Goal: Task Accomplishment & Management: Complete application form

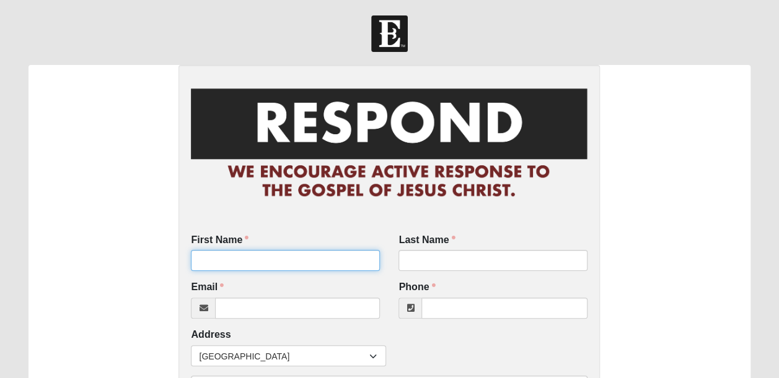
click at [221, 268] on input "First Name" at bounding box center [285, 260] width 189 height 21
type input "christina"
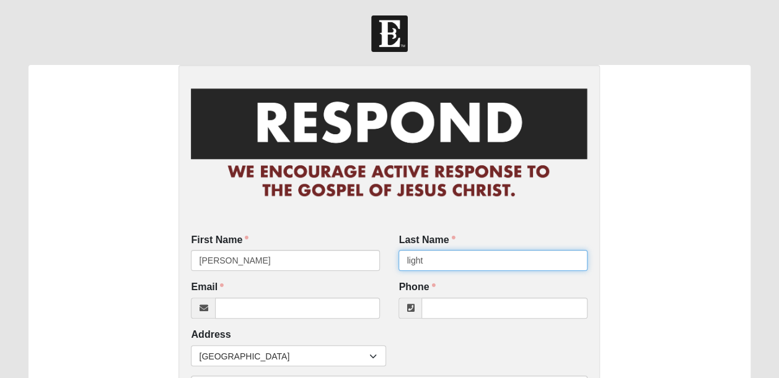
type input "light"
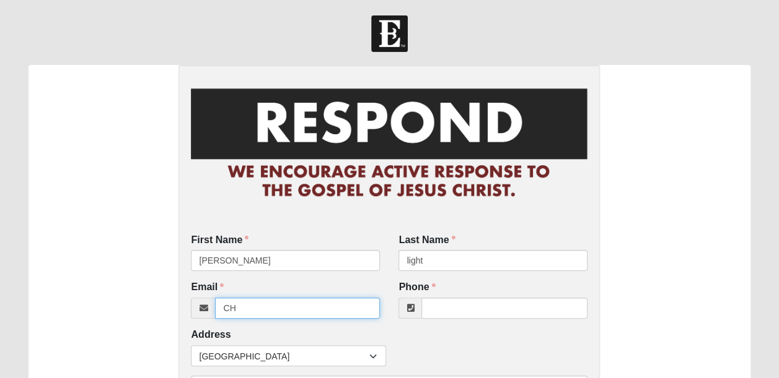
type input "C"
type input "christinalaurenlight@gmail.com"
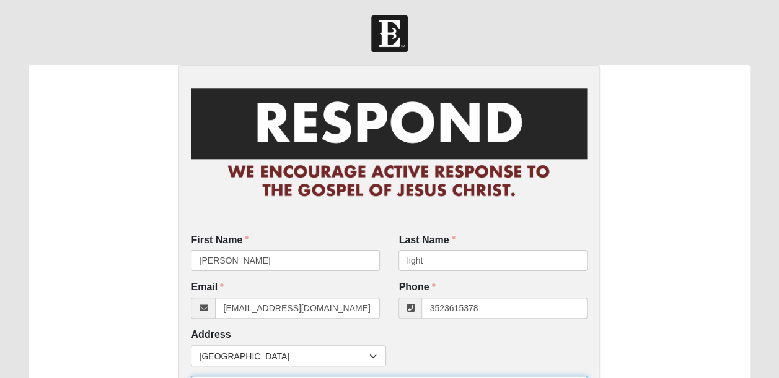
type input "(352) 361-5378"
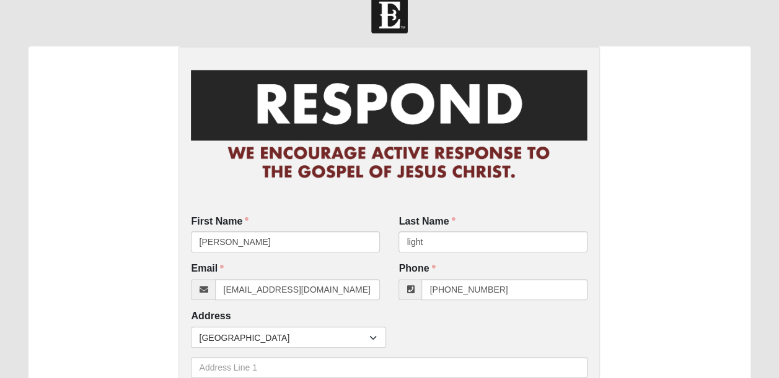
scroll to position [228, 0]
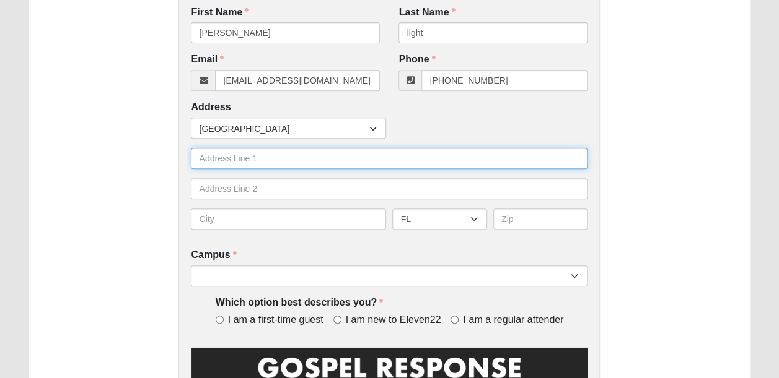
click at [244, 154] on input "text" at bounding box center [389, 158] width 396 height 21
type input "13891 deer chase pl"
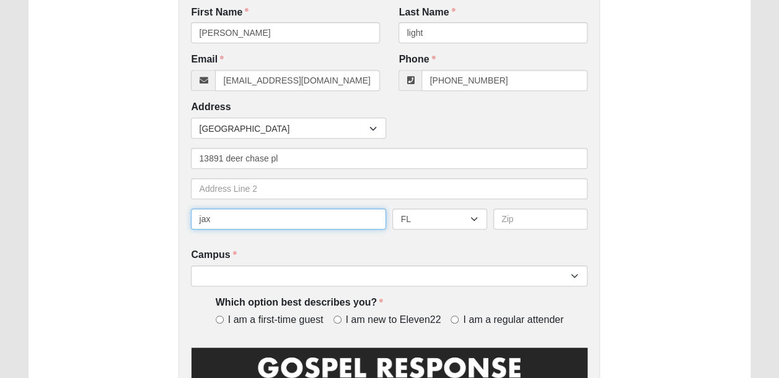
type input "jax"
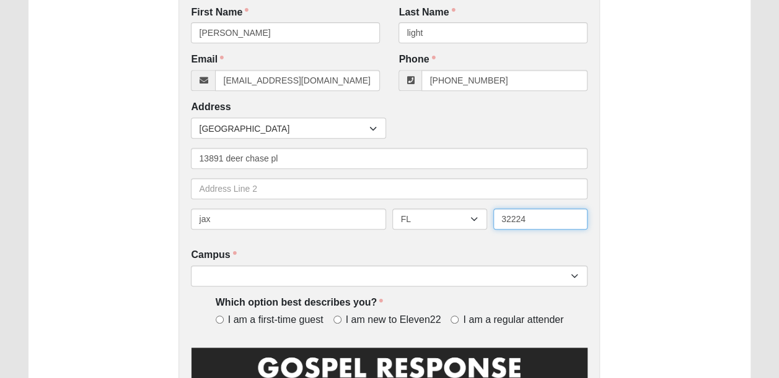
type input "32224"
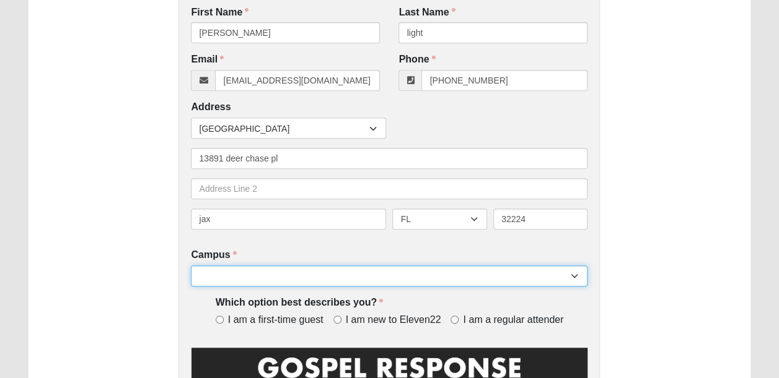
select select "3"
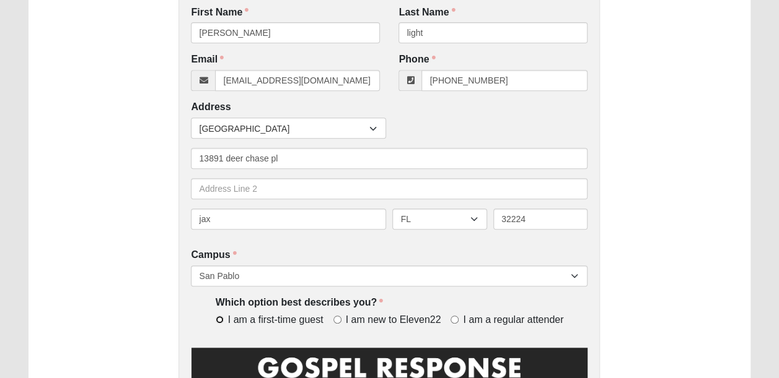
click at [218, 321] on input "I am a first-time guest" at bounding box center [220, 320] width 8 height 8
radio input "true"
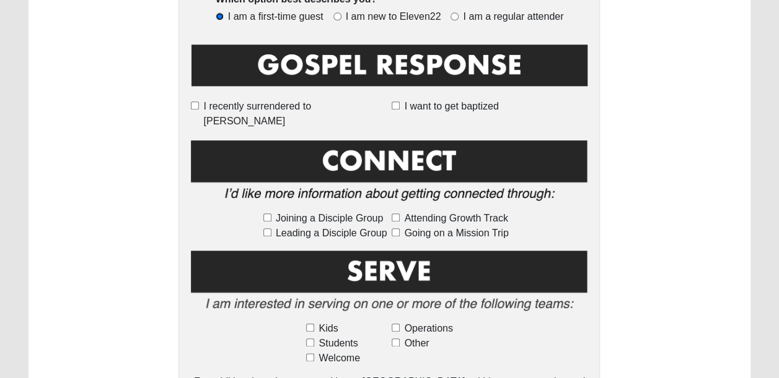
scroll to position [535, 0]
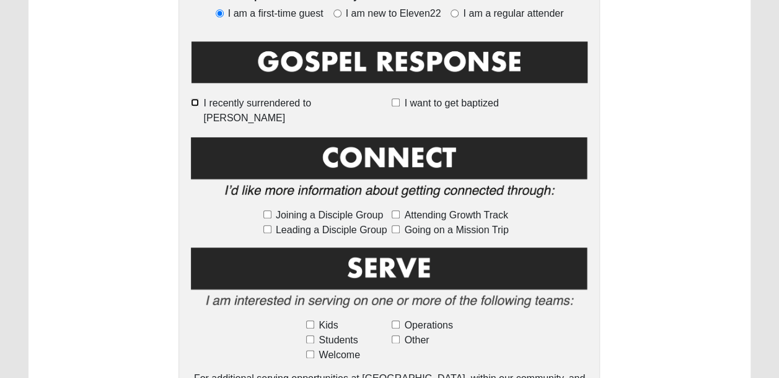
click at [199, 100] on input "I recently surrendered to [PERSON_NAME]" at bounding box center [195, 102] width 8 height 8
checkbox input "true"
click at [266, 211] on input "Joining a Disciple Group" at bounding box center [267, 215] width 8 height 8
checkbox input "true"
click at [395, 225] on input "Going on a Mission Trip" at bounding box center [395, 229] width 8 height 8
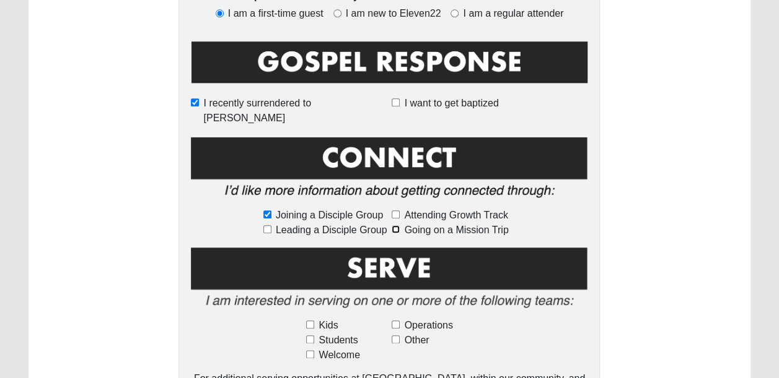
checkbox input "true"
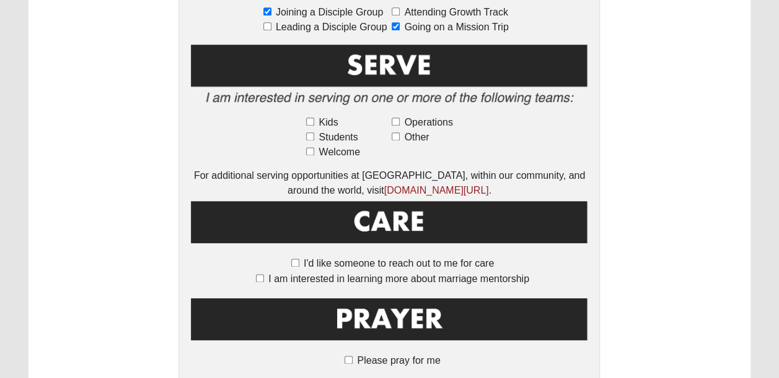
scroll to position [744, 0]
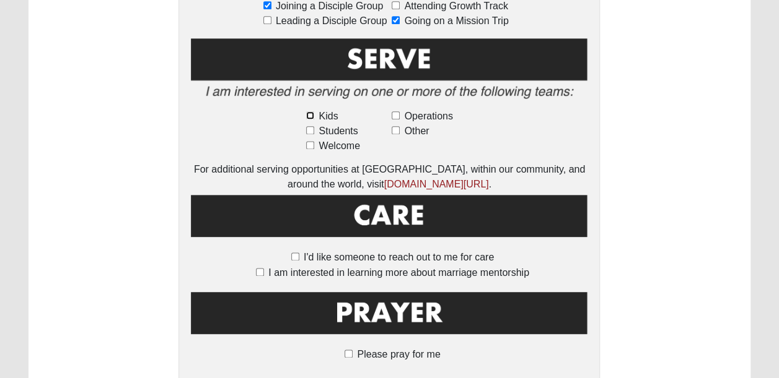
click at [312, 111] on input "Kids" at bounding box center [310, 115] width 8 height 8
checkbox input "true"
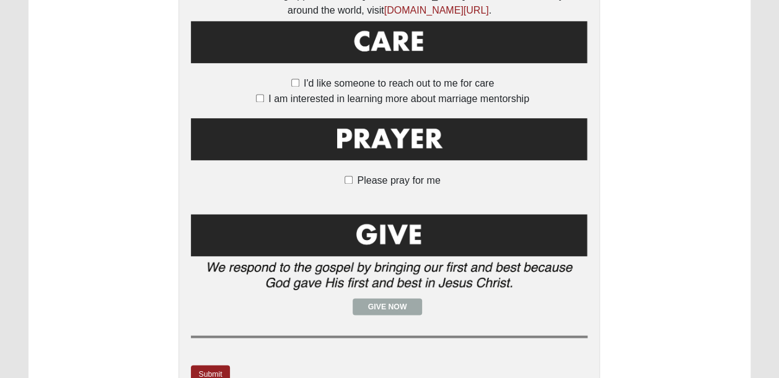
scroll to position [975, 0]
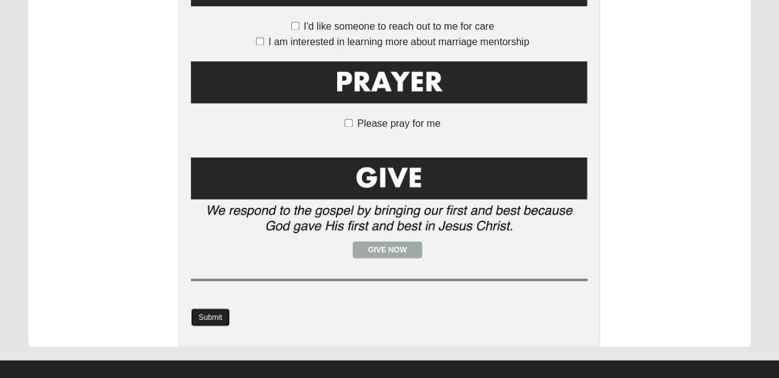
click at [212, 308] on link "Submit" at bounding box center [210, 317] width 38 height 18
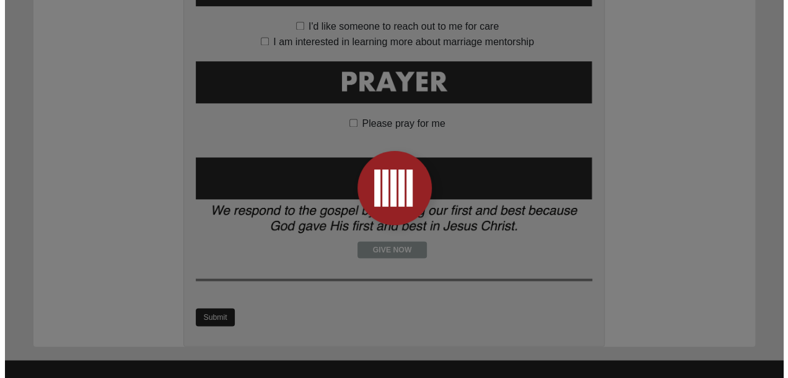
scroll to position [0, 0]
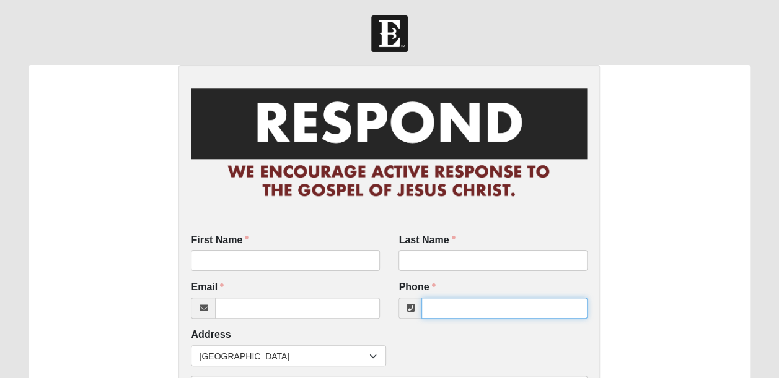
click at [452, 318] on input "Phone" at bounding box center [504, 308] width 166 height 21
paste input "5715897124"
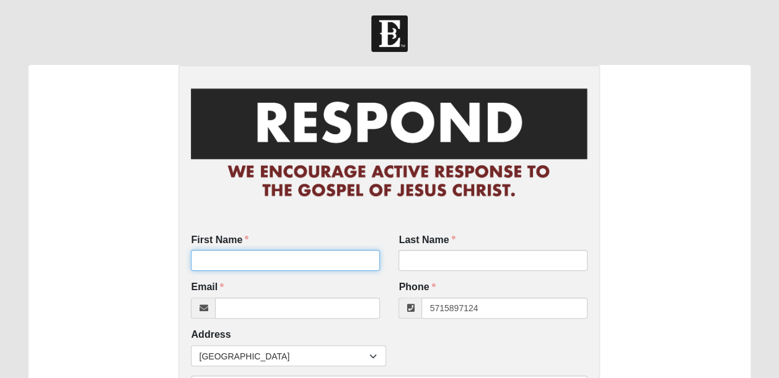
type input "(571) 589-7124"
click at [238, 256] on input "First Name" at bounding box center [285, 260] width 189 height 21
type input "chase"
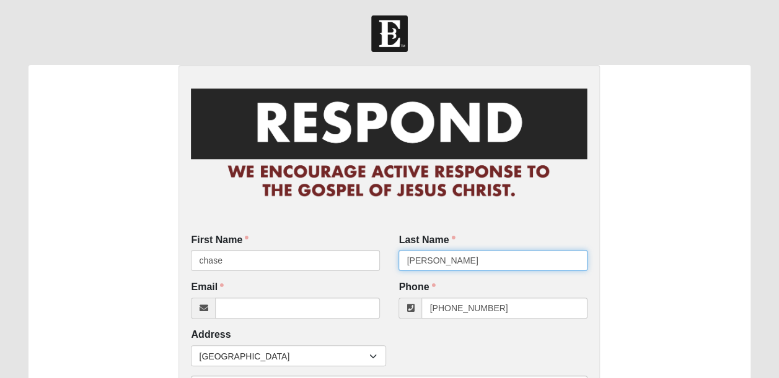
type input "wanless"
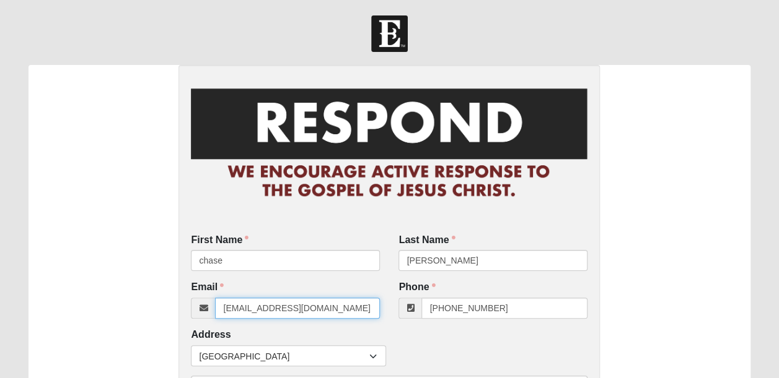
type input "2100wanless@gmail.com"
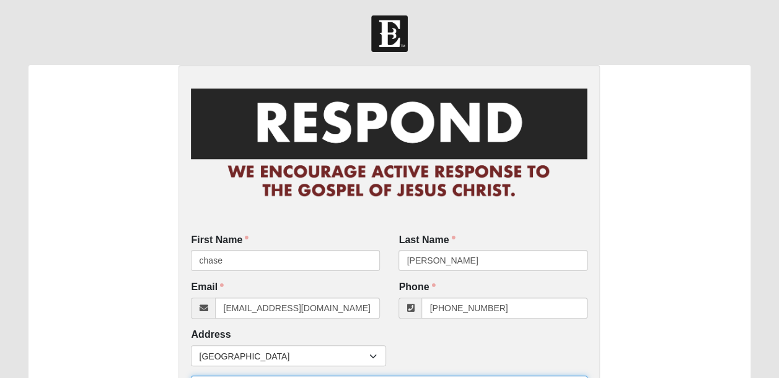
type input "`"
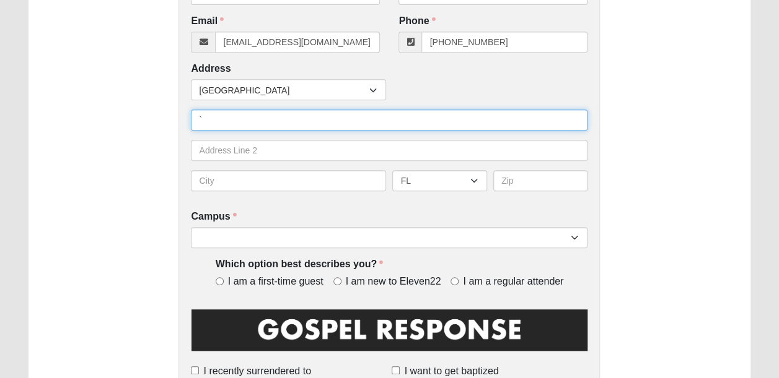
scroll to position [290, 0]
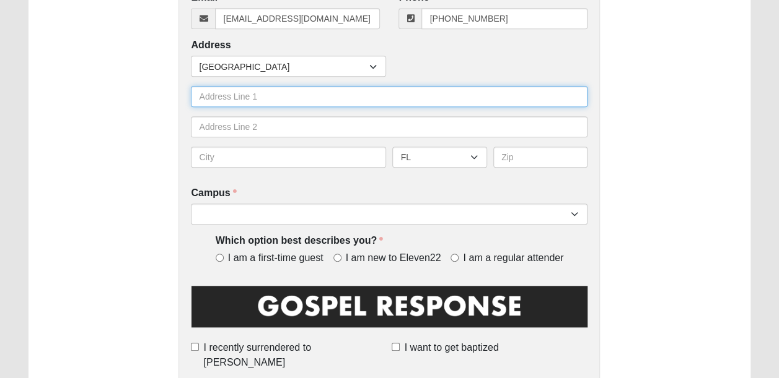
click at [258, 94] on input "text" at bounding box center [389, 96] width 396 height 21
type input "11291 alumni way"
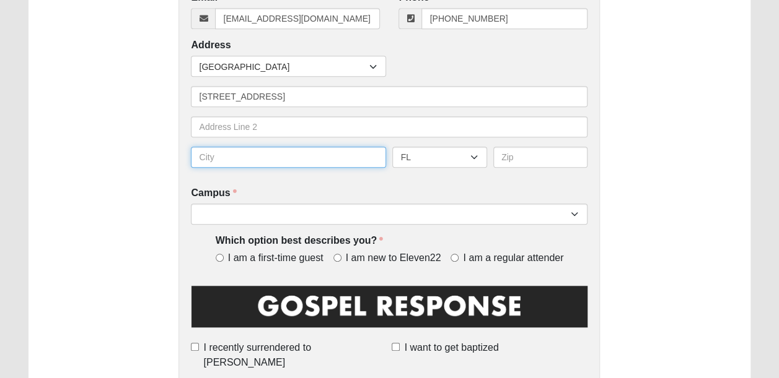
click at [237, 164] on input "text" at bounding box center [288, 157] width 195 height 21
type input "jax"
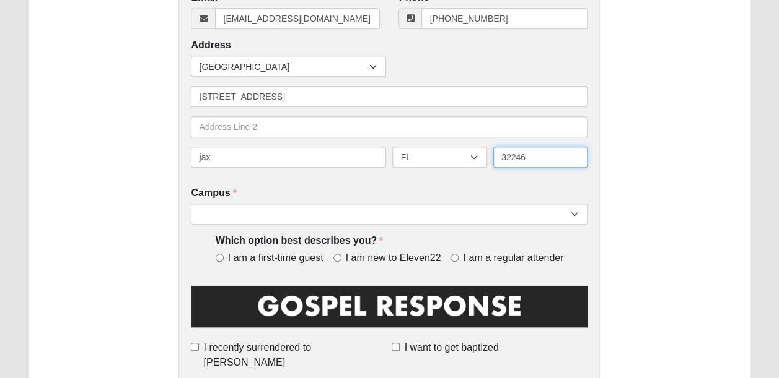
type input "32246"
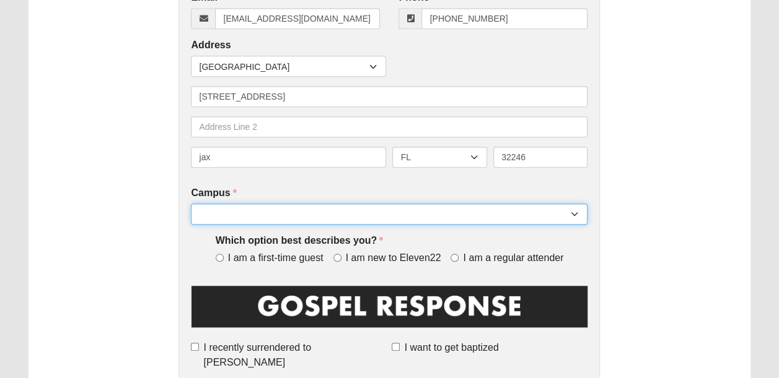
select select "5"
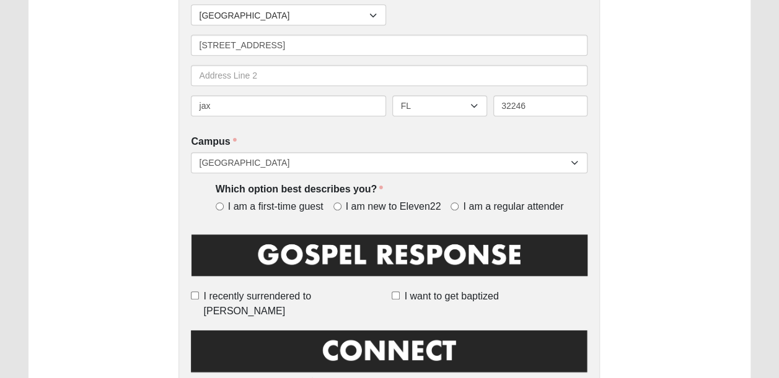
scroll to position [364, 0]
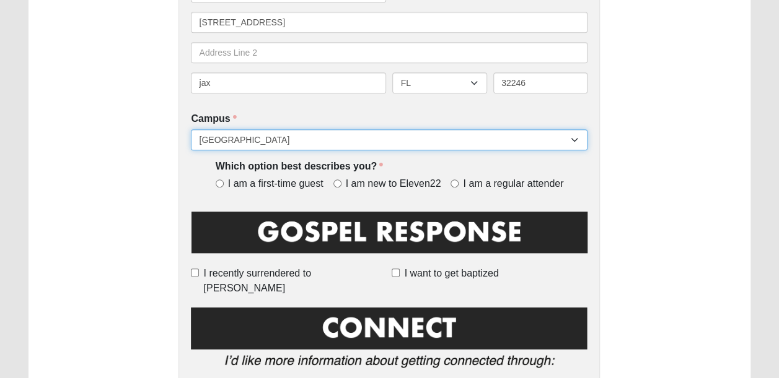
click at [317, 138] on select "Arlington Baymeadows Eleven22 Online Fleming Island Jesup Mandarin North Jax Or…" at bounding box center [389, 139] width 396 height 21
select select "3"
click at [191, 129] on select "Arlington Baymeadows Eleven22 Online Fleming Island Jesup Mandarin North Jax Or…" at bounding box center [389, 139] width 396 height 21
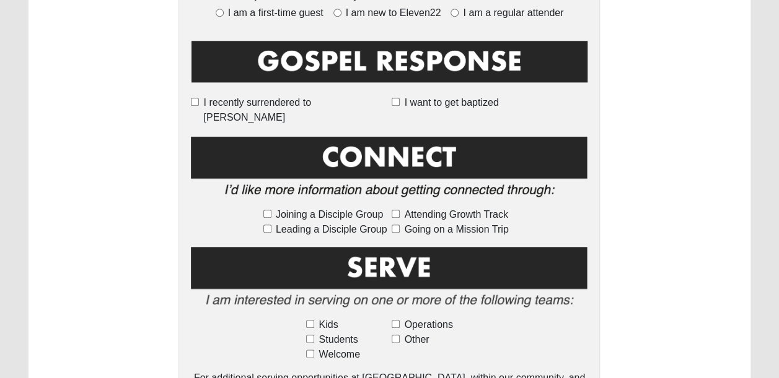
scroll to position [526, 0]
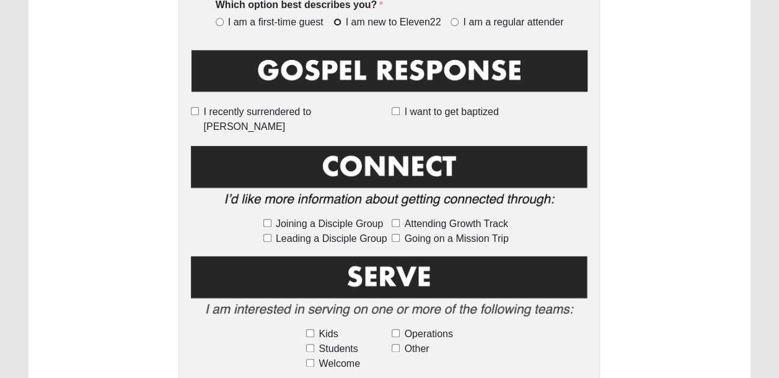
click at [337, 21] on input "I am new to Eleven22" at bounding box center [337, 22] width 8 height 8
radio input "true"
click at [199, 110] on input "I recently surrendered to [PERSON_NAME]" at bounding box center [195, 111] width 8 height 8
checkbox input "true"
click at [269, 219] on input "Joining a Disciple Group" at bounding box center [267, 223] width 8 height 8
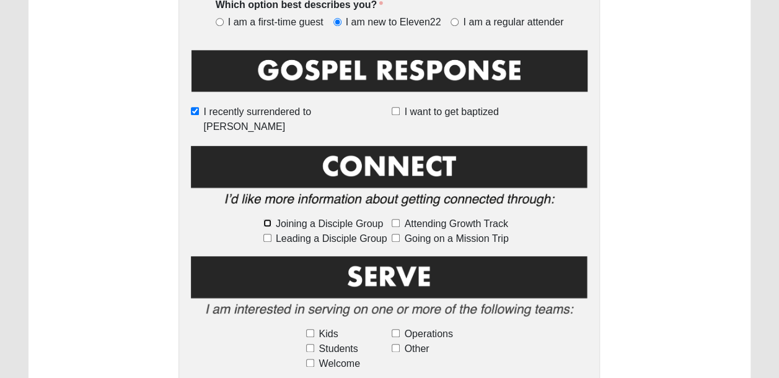
checkbox input "true"
click at [310, 344] on input "Students" at bounding box center [310, 348] width 8 height 8
checkbox input "true"
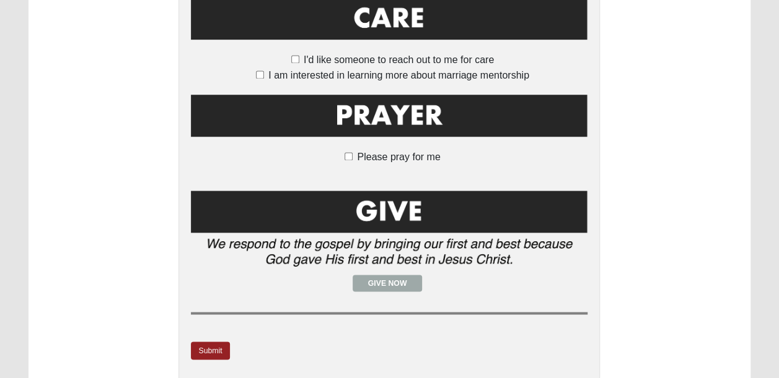
scroll to position [956, 0]
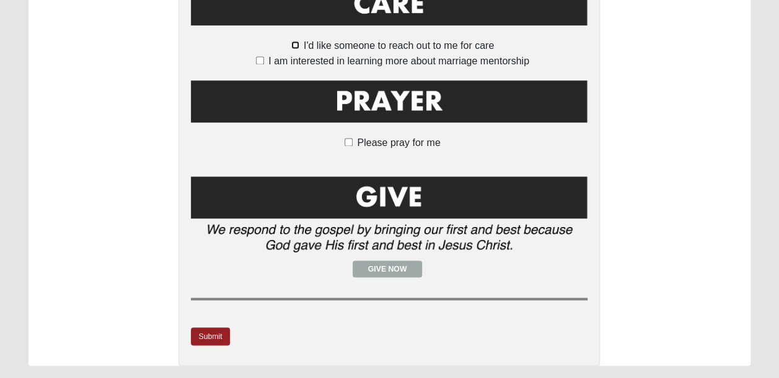
click at [295, 41] on input "I'd like someone to reach out to me for care" at bounding box center [295, 45] width 8 height 8
checkbox input "true"
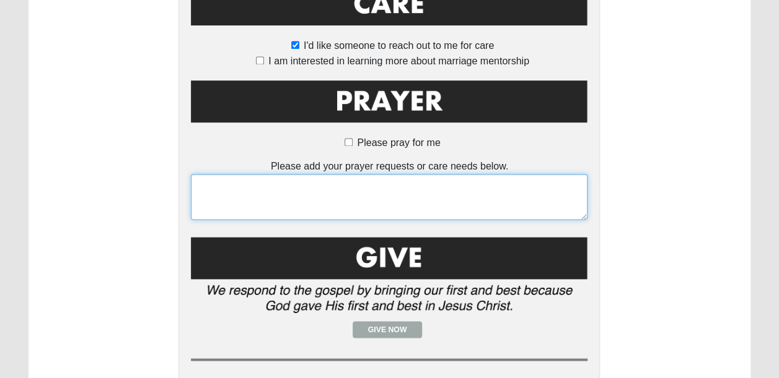
click at [305, 186] on textarea at bounding box center [389, 197] width 396 height 46
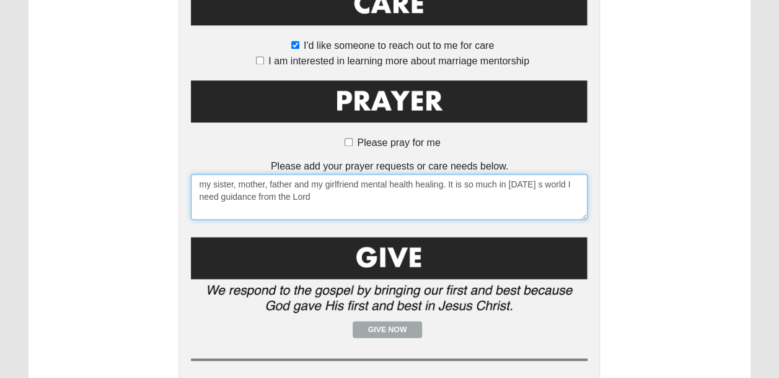
click at [535, 174] on textarea "my sister, mother, father and my girlfriend mental health healing. It is so muc…" at bounding box center [389, 197] width 396 height 46
click at [530, 174] on textarea "my sister, mother, father and my girlfriend mental health healing. It is so muc…" at bounding box center [389, 197] width 396 height 46
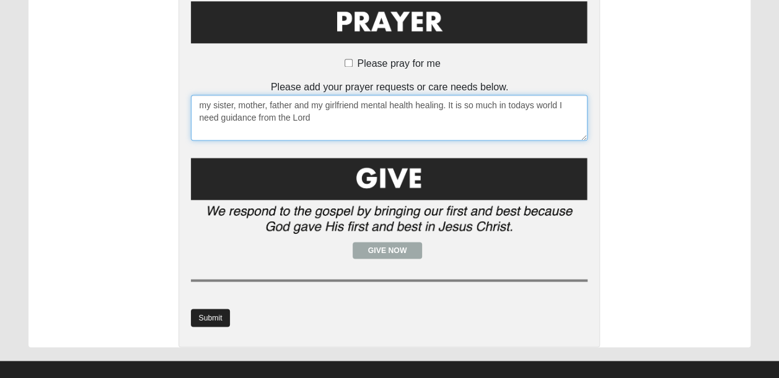
type textarea "my sister, mother, father and my girlfriend mental health healing. It is so muc…"
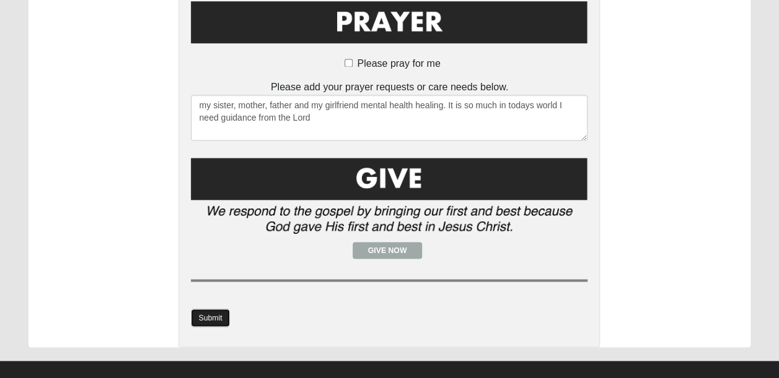
click at [207, 309] on link "Submit" at bounding box center [210, 318] width 38 height 18
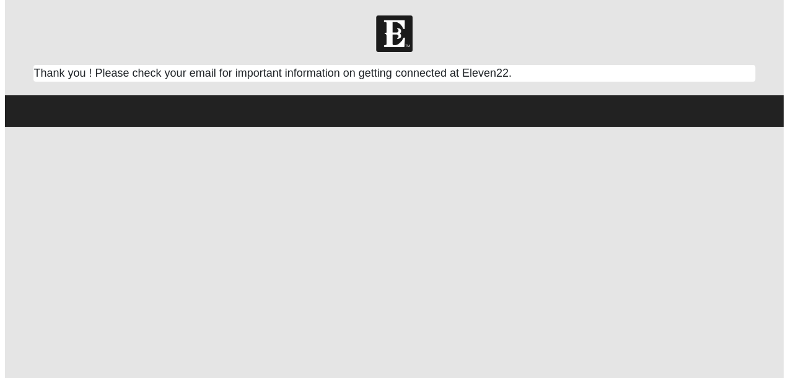
scroll to position [0, 0]
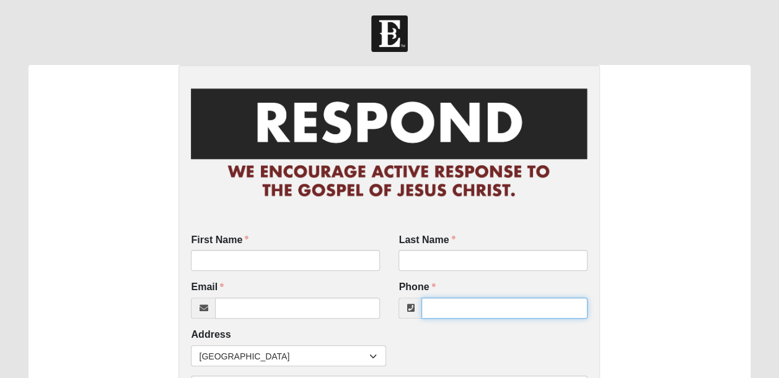
click at [458, 305] on input "Phone" at bounding box center [504, 308] width 166 height 21
paste input "9045726353"
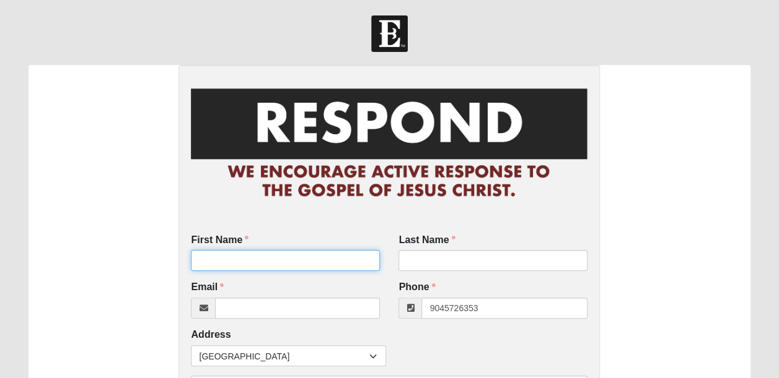
type input "(904) 572-6353"
click at [300, 261] on input "First Name" at bounding box center [285, 260] width 189 height 21
type input "christine"
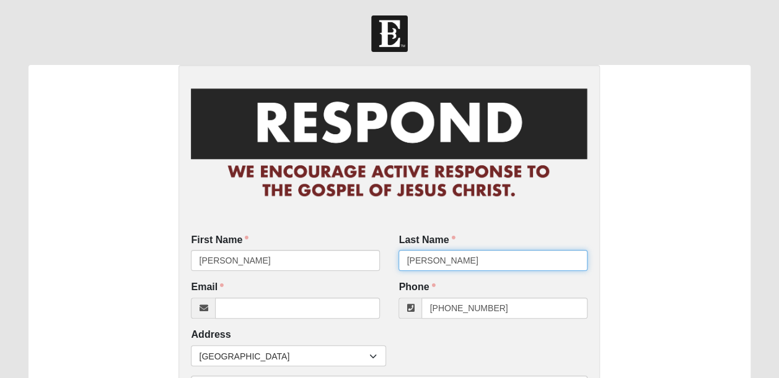
type input "bourque"
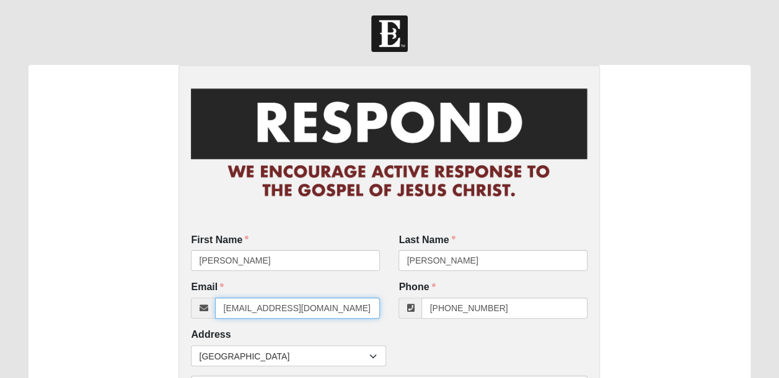
type input "noemail@gmail.com"
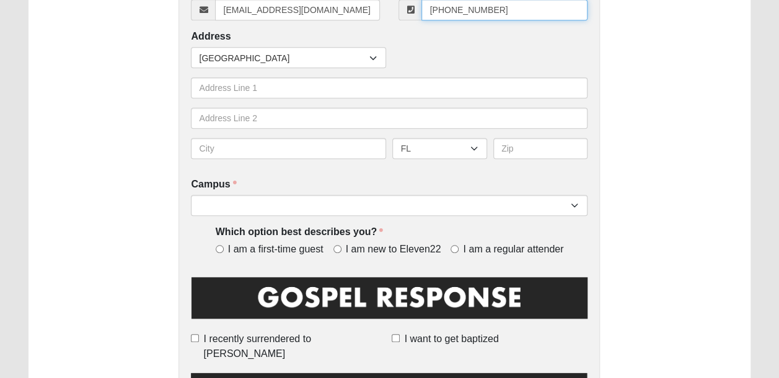
scroll to position [312, 0]
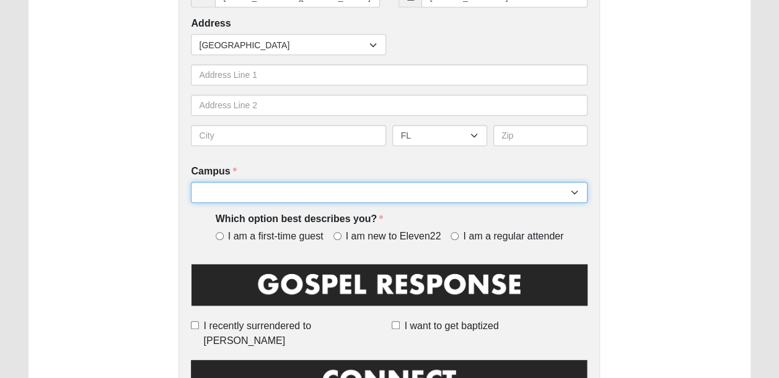
click at [579, 192] on select "Arlington Baymeadows Eleven22 Online [PERSON_NAME][GEOGRAPHIC_DATA] Jesup [GEOG…" at bounding box center [389, 192] width 396 height 21
select select "3"
click at [191, 182] on select "Arlington Baymeadows Eleven22 Online [PERSON_NAME][GEOGRAPHIC_DATA] Jesup [GEOG…" at bounding box center [389, 192] width 396 height 21
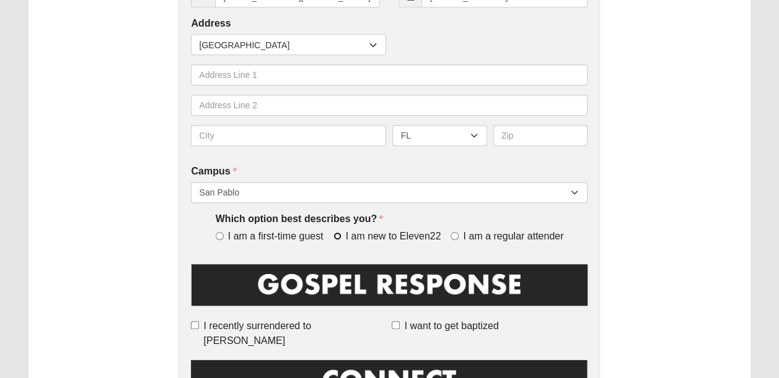
click at [336, 235] on input "I am new to Eleven22" at bounding box center [337, 236] width 8 height 8
radio input "true"
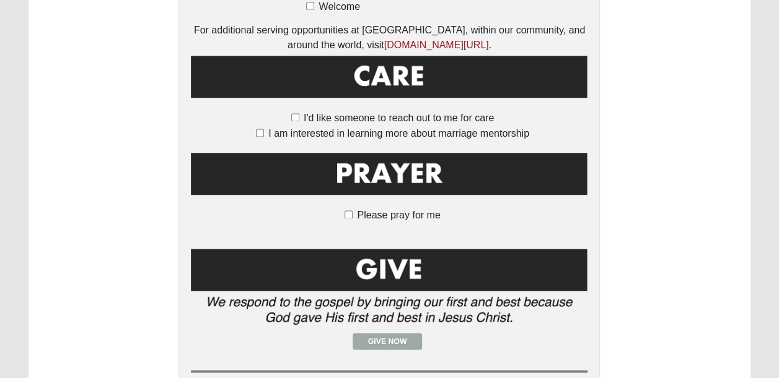
scroll to position [885, 0]
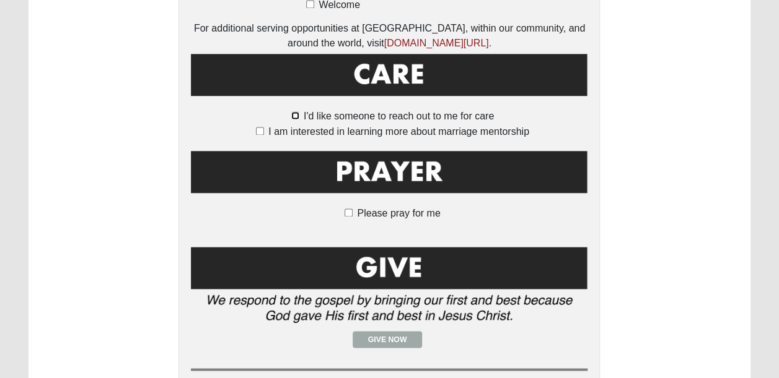
click at [298, 111] on input "I'd like someone to reach out to me for care" at bounding box center [295, 115] width 8 height 8
checkbox input "true"
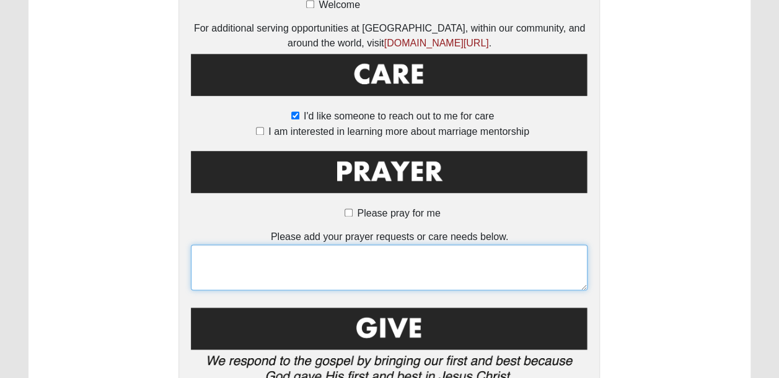
click at [268, 258] on textarea at bounding box center [389, 268] width 396 height 46
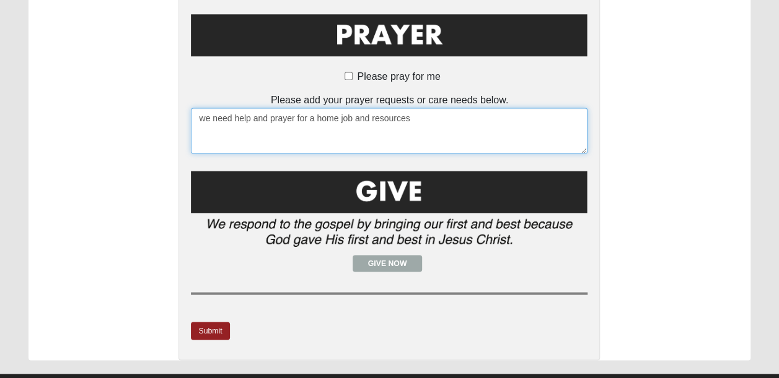
scroll to position [1035, 0]
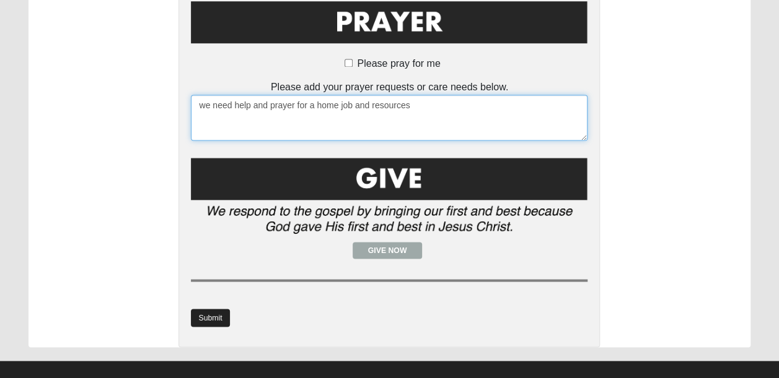
type textarea "we need help and prayer for a home job and resources"
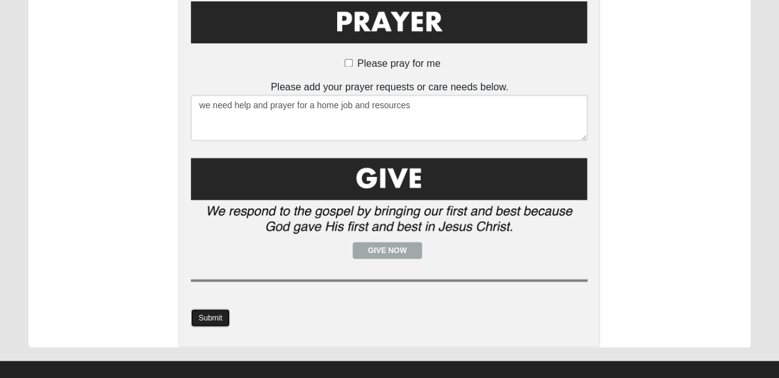
click at [211, 309] on link "Submit" at bounding box center [210, 318] width 38 height 18
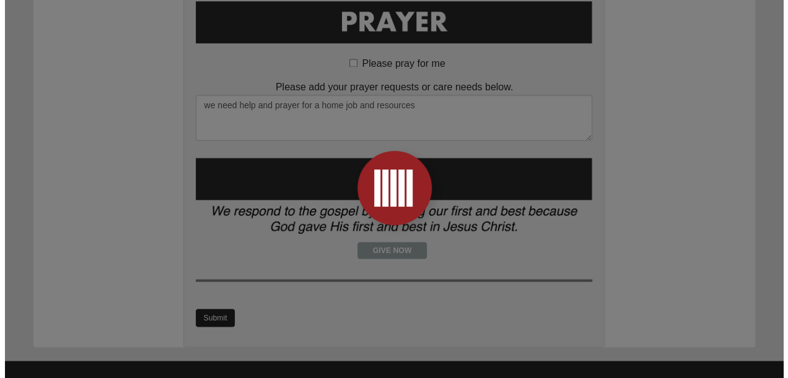
scroll to position [0, 0]
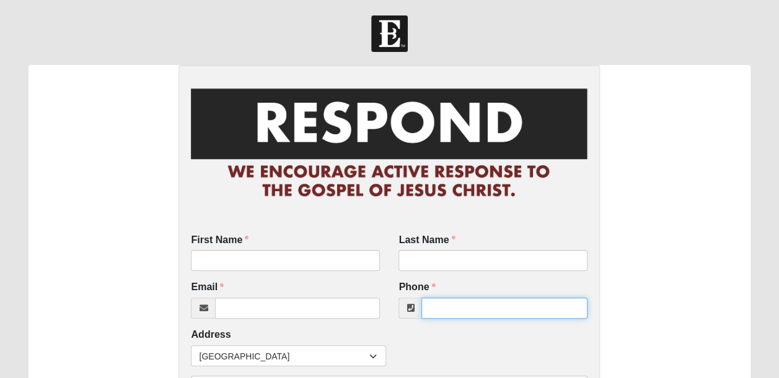
click at [455, 314] on input "Phone" at bounding box center [504, 308] width 166 height 21
paste input "9049669831"
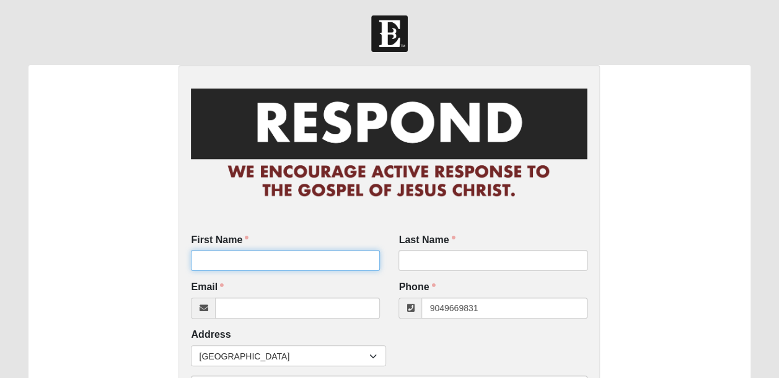
type input "(904) 966-9831"
click at [299, 264] on input "First Name" at bounding box center [285, 260] width 189 height 21
type input "Paul"
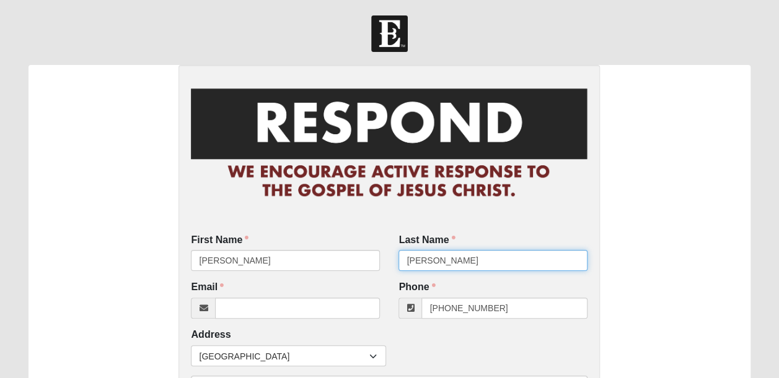
type input "mulvihill"
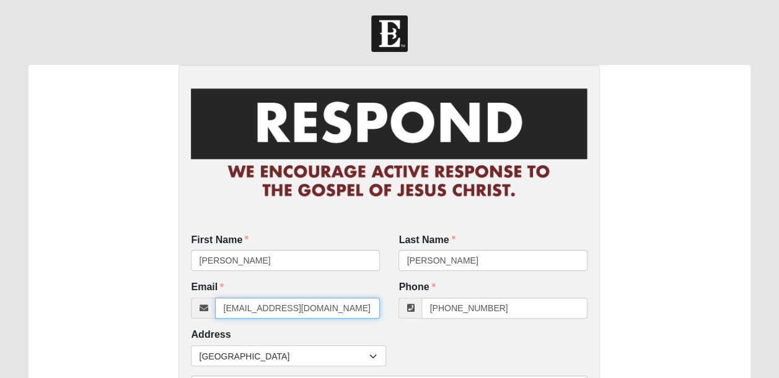
type input "marekmulvhill4@hotmail.com"
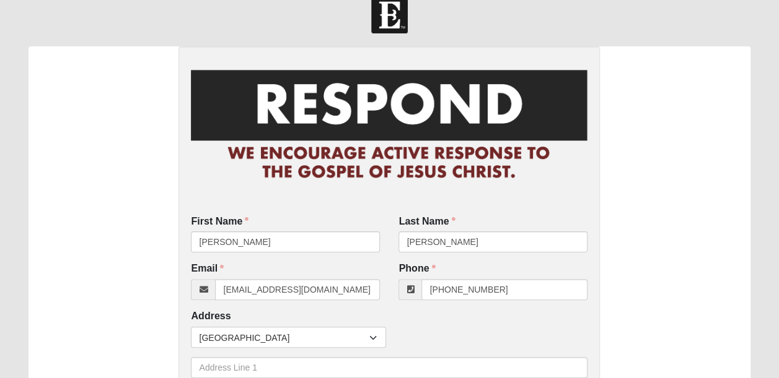
scroll to position [228, 0]
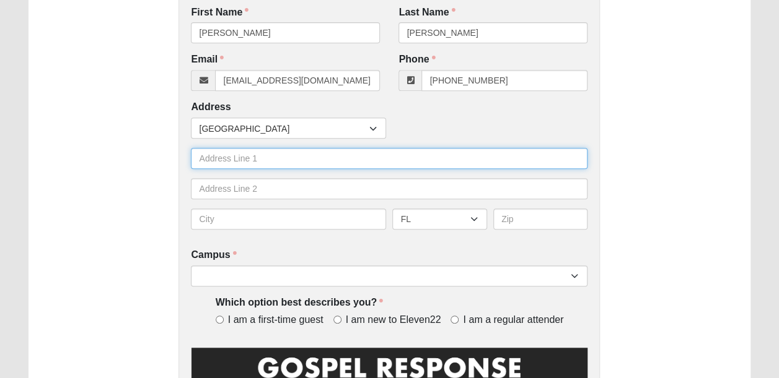
click at [284, 156] on input "text" at bounding box center [389, 158] width 396 height 21
type input "homeless"
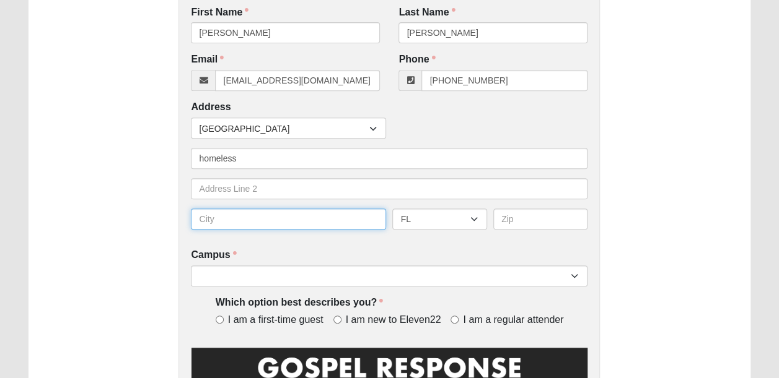
click at [227, 225] on input "text" at bounding box center [288, 219] width 195 height 21
type input "jax"
click at [338, 319] on input "I am new to Eleven22" at bounding box center [337, 320] width 8 height 8
radio input "true"
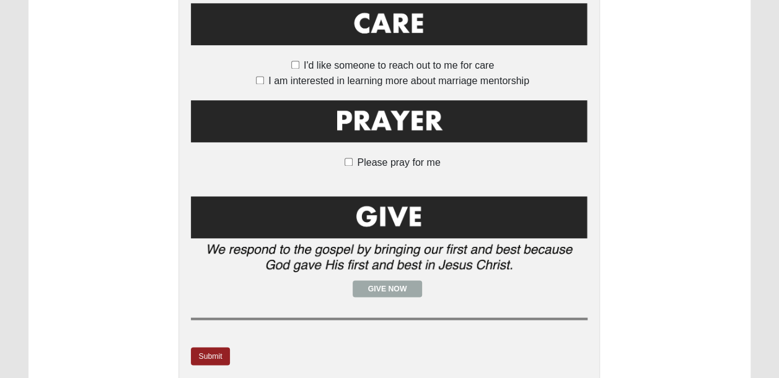
scroll to position [975, 0]
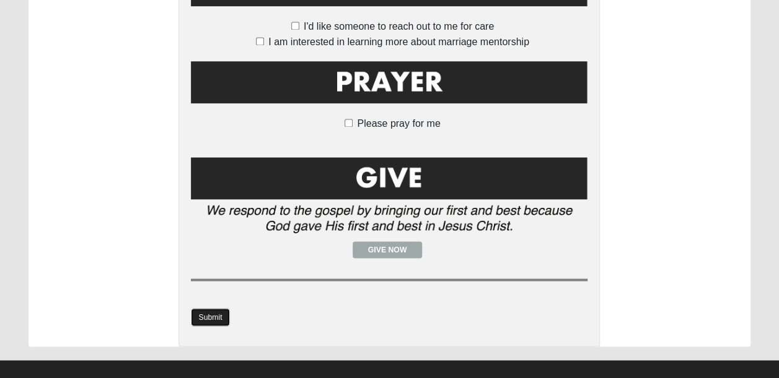
click at [214, 308] on link "Submit" at bounding box center [210, 317] width 38 height 18
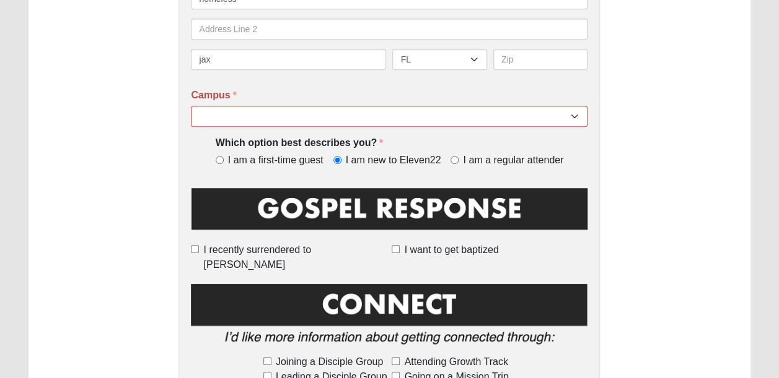
scroll to position [452, 0]
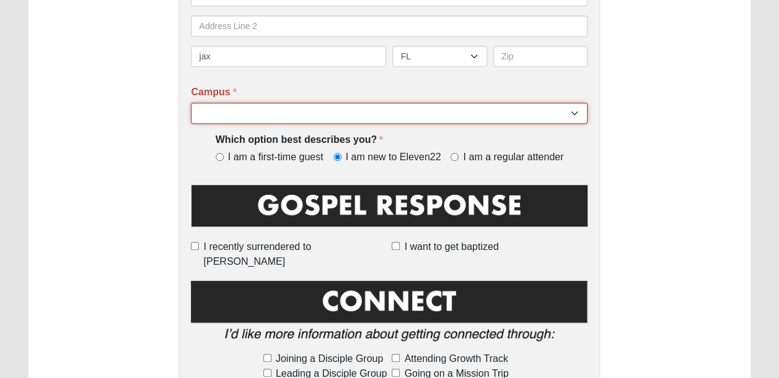
drag, startPoint x: 576, startPoint y: 113, endPoint x: 586, endPoint y: 114, distance: 10.0
click at [586, 114] on select "Arlington Baymeadows Eleven22 Online [PERSON_NAME][GEOGRAPHIC_DATA] Jesup [GEOG…" at bounding box center [389, 113] width 396 height 21
select select "3"
click at [191, 103] on select "Arlington Baymeadows Eleven22 Online [PERSON_NAME][GEOGRAPHIC_DATA] Jesup [GEOG…" at bounding box center [389, 113] width 396 height 21
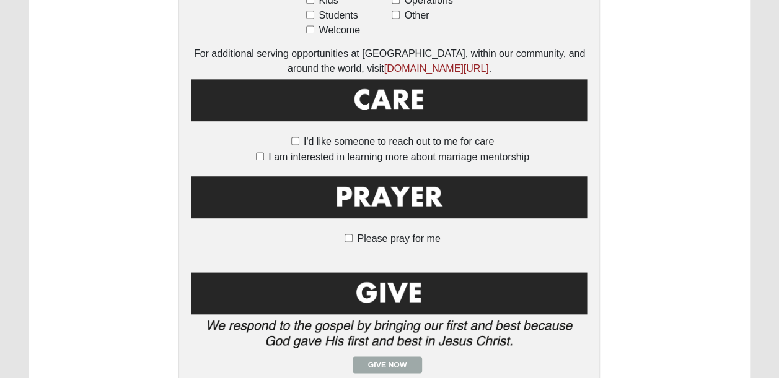
scroll to position [975, 0]
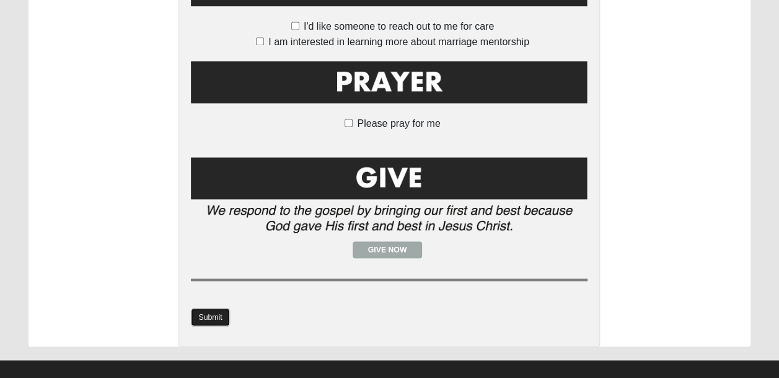
click at [217, 308] on link "Submit" at bounding box center [210, 317] width 38 height 18
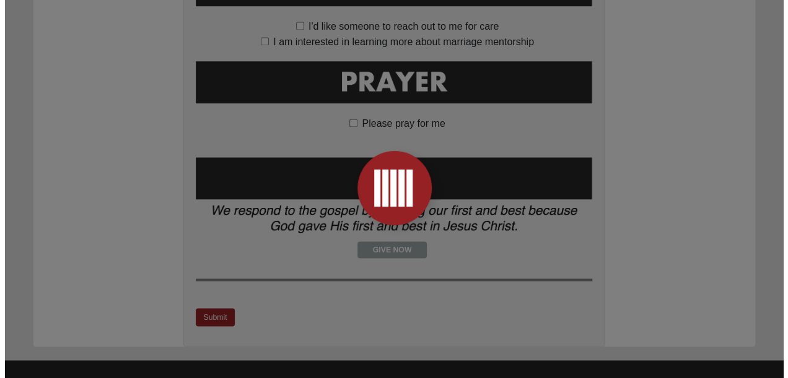
scroll to position [0, 0]
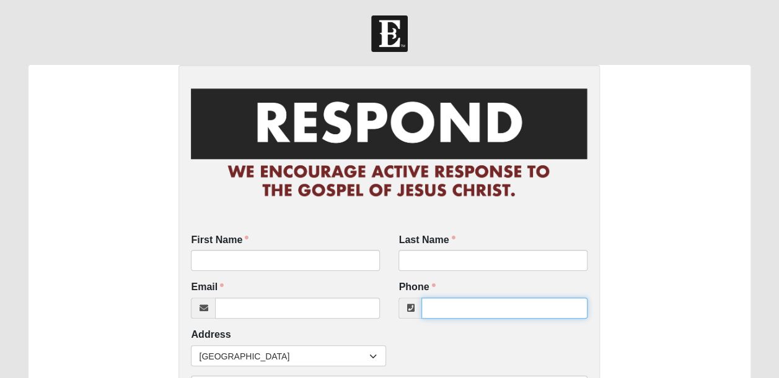
click at [444, 303] on input "Phone" at bounding box center [504, 308] width 166 height 21
paste input "4074020794"
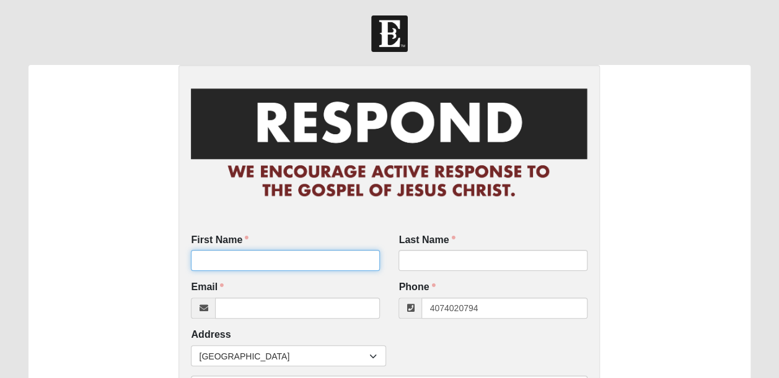
type input "[PHONE_NUMBER]"
click at [284, 253] on input "First Name" at bounding box center [285, 260] width 189 height 21
type input "[PERSON_NAME]"
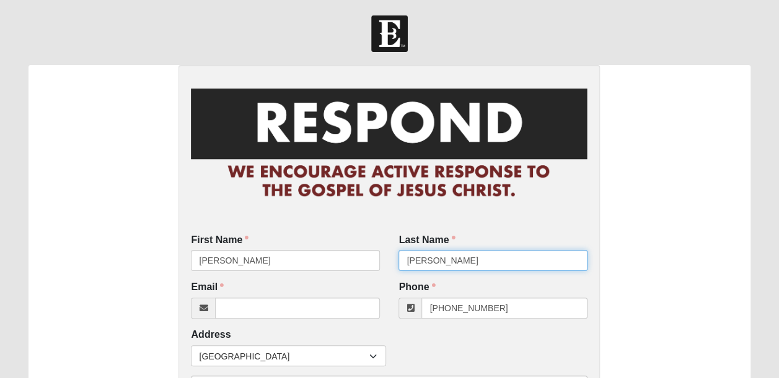
type input "[PERSON_NAME]"
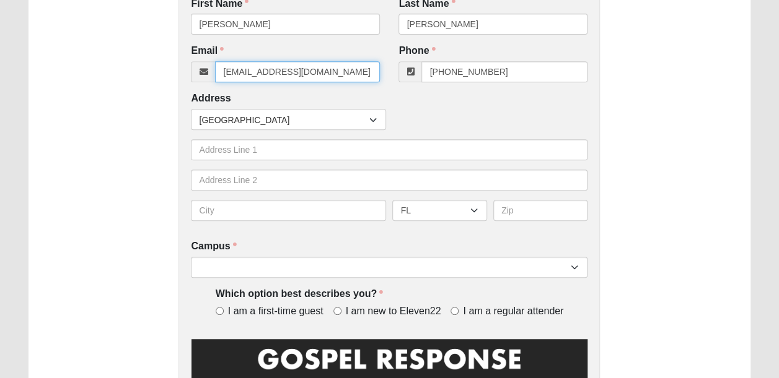
scroll to position [241, 0]
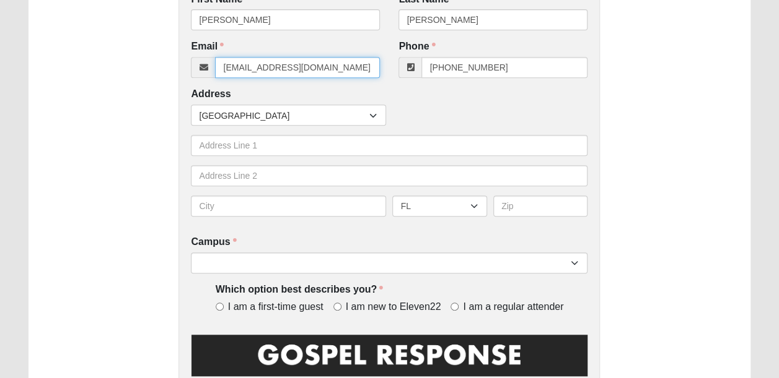
type input "[EMAIL_ADDRESS][DOMAIN_NAME]"
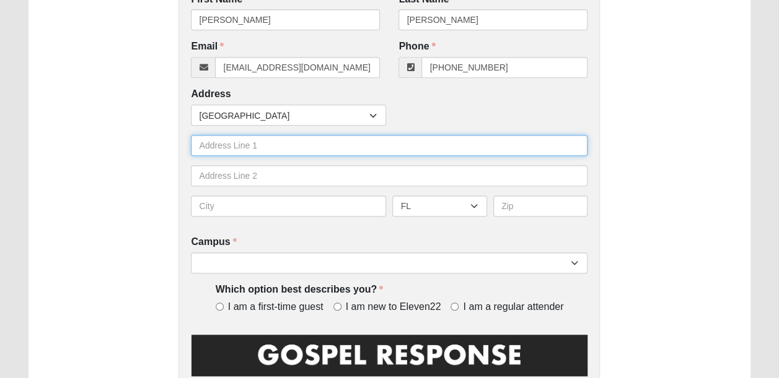
click at [284, 145] on input "text" at bounding box center [389, 145] width 396 height 21
type input "2867 [PERSON_NAME] dr e"
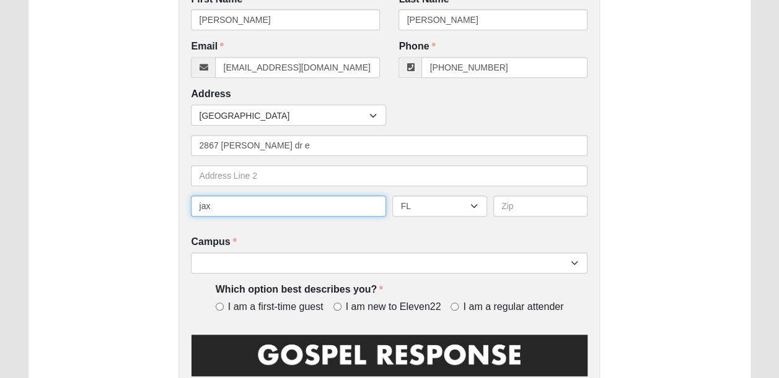
type input "jax"
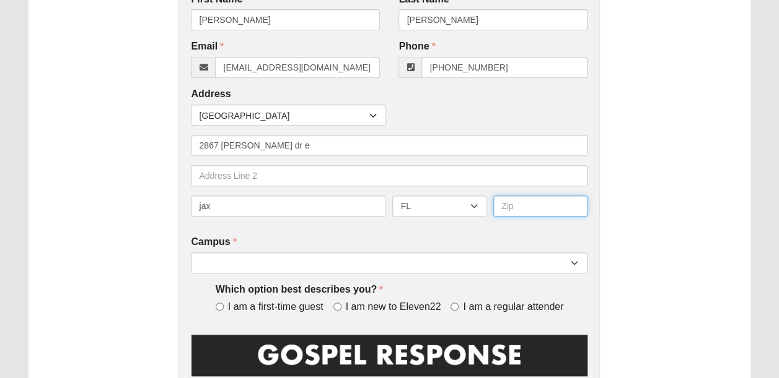
type input "2"
type input "32233"
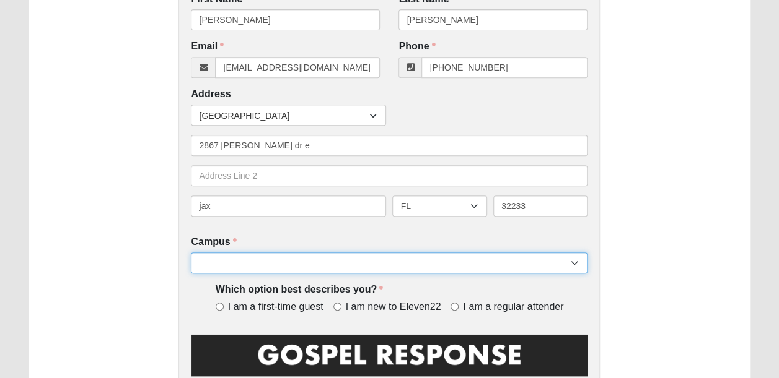
click at [316, 263] on select "Arlington Baymeadows Eleven22 Online [PERSON_NAME][GEOGRAPHIC_DATA] Jesup [GEOG…" at bounding box center [389, 263] width 396 height 21
select select "3"
click at [191, 253] on select "Arlington Baymeadows Eleven22 Online [PERSON_NAME][GEOGRAPHIC_DATA] Jesup [GEOG…" at bounding box center [389, 263] width 396 height 21
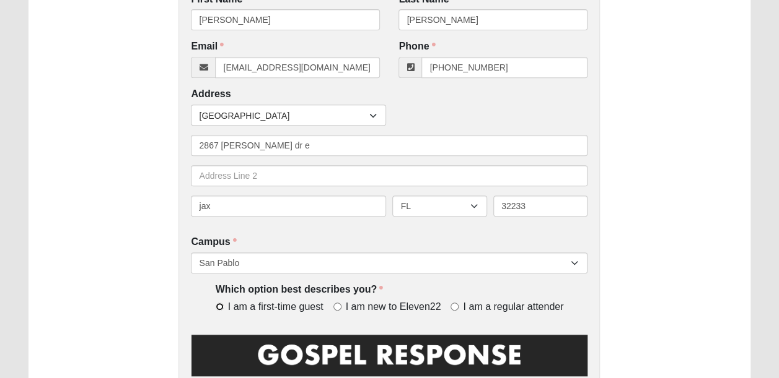
click at [217, 306] on input "I am a first-time guest" at bounding box center [220, 307] width 8 height 8
radio input "true"
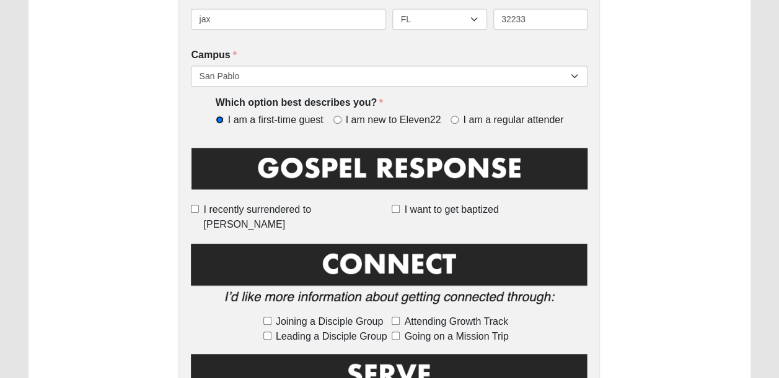
scroll to position [436, 0]
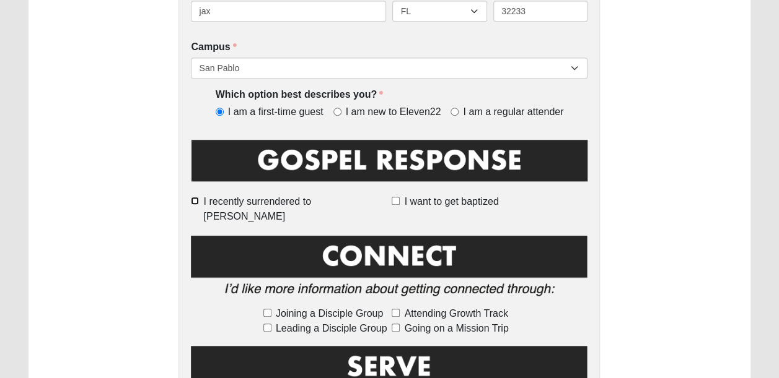
click at [199, 200] on input "I recently surrendered to [PERSON_NAME]" at bounding box center [195, 201] width 8 height 8
checkbox input "true"
click at [266, 309] on input "Joining a Disciple Group" at bounding box center [267, 313] width 8 height 8
checkbox input "true"
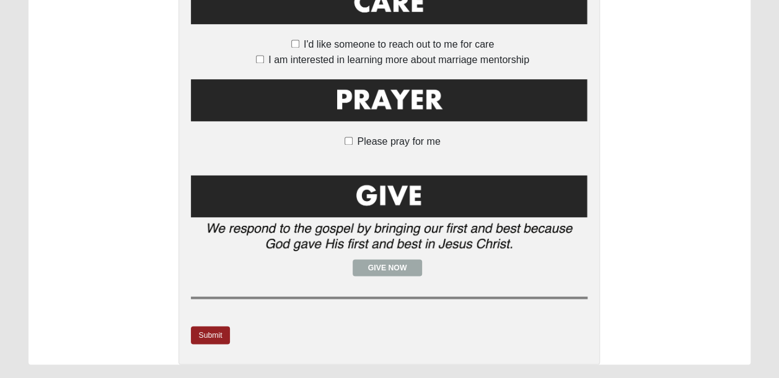
scroll to position [975, 0]
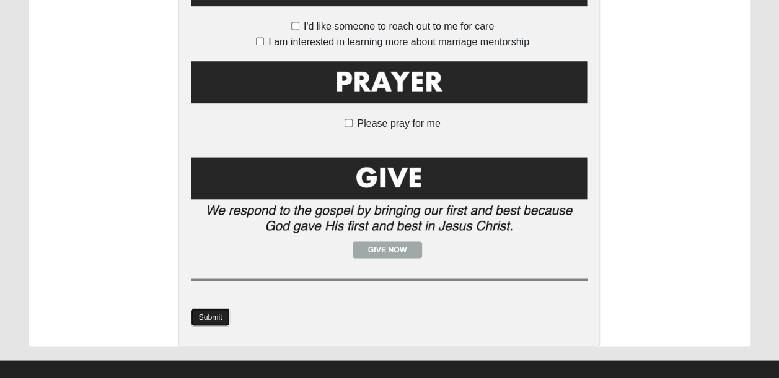
click at [211, 308] on link "Submit" at bounding box center [210, 317] width 38 height 18
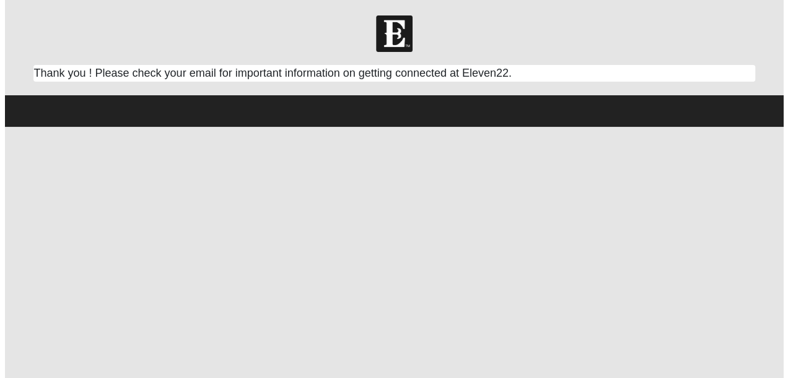
scroll to position [0, 0]
